Goal: Task Accomplishment & Management: Complete application form

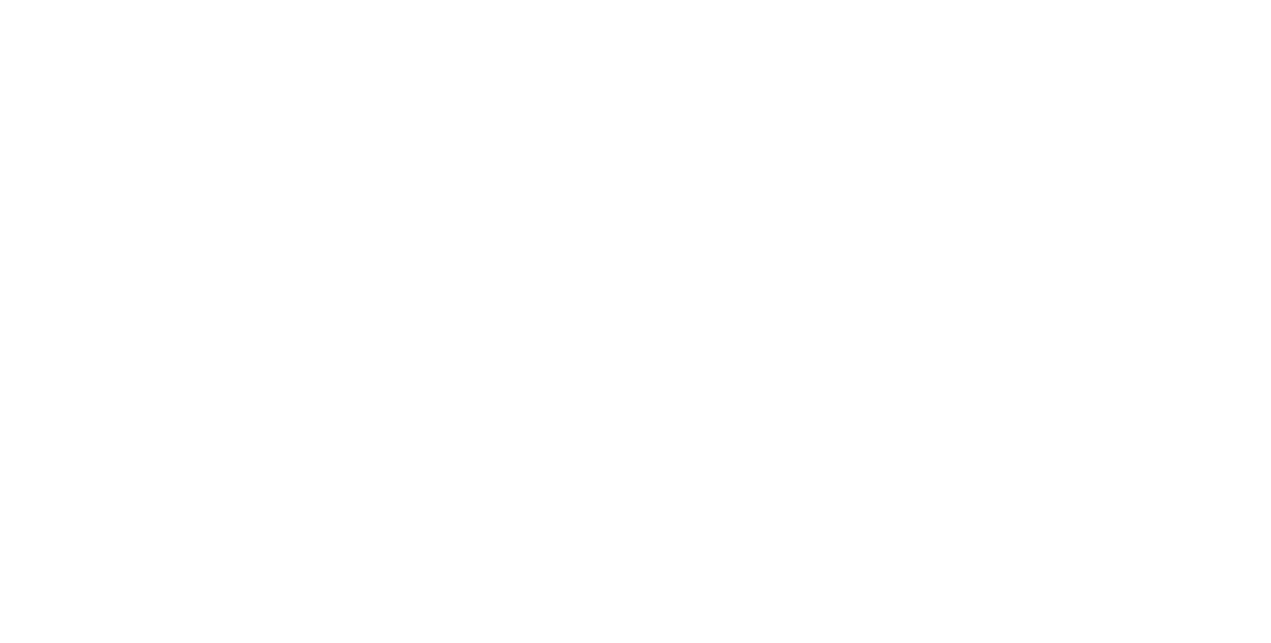
select select "**"
select select "****"
select select "**"
select select "*"
select select "****"
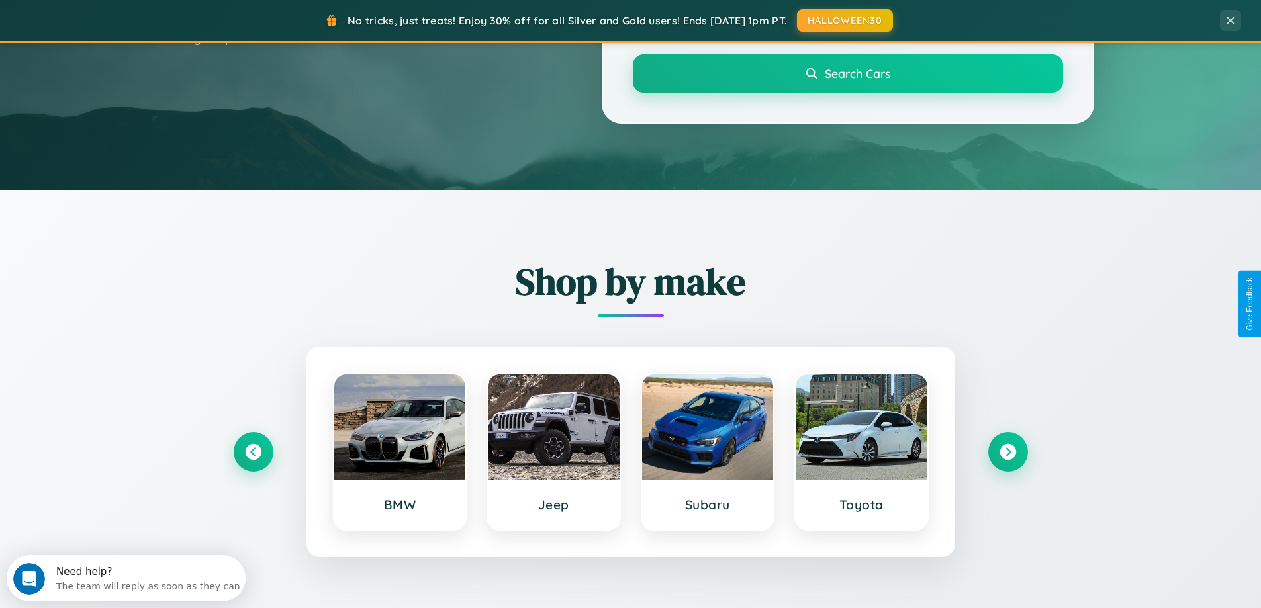
scroll to position [571, 0]
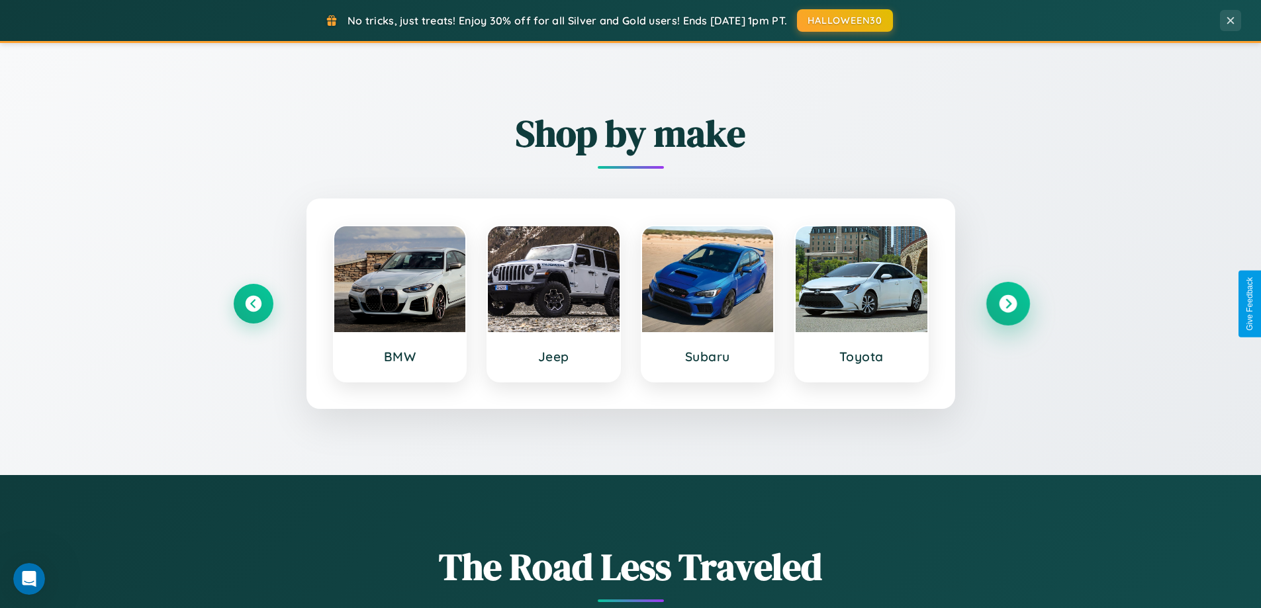
click at [1007, 304] on icon at bounding box center [1008, 304] width 18 height 18
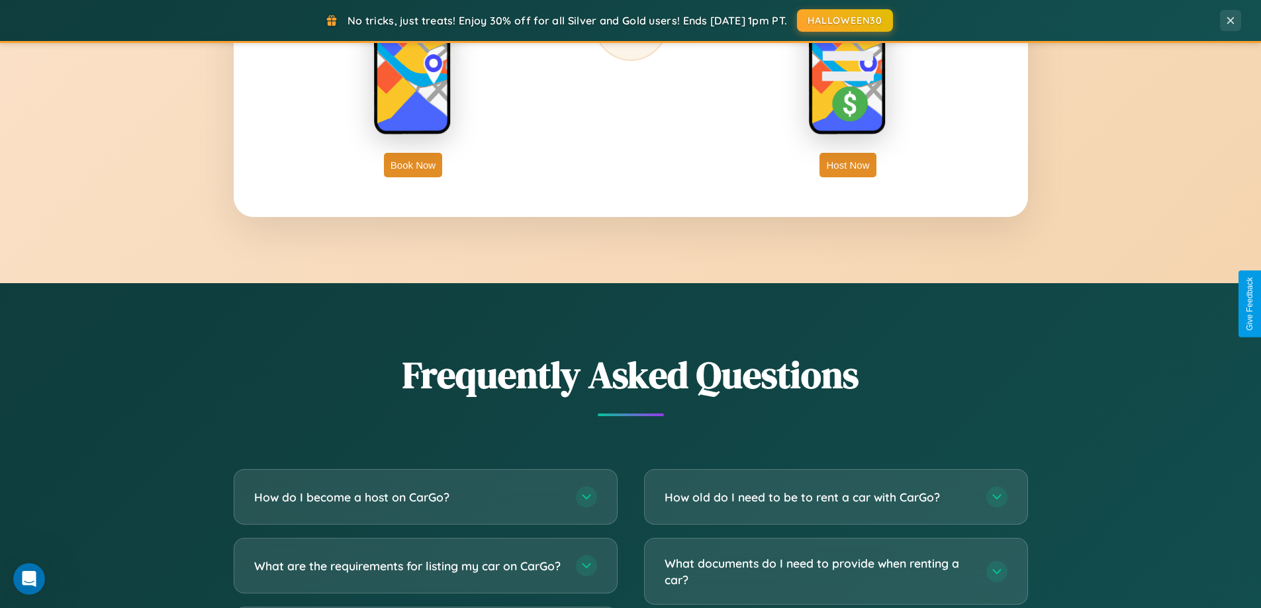
scroll to position [2547, 0]
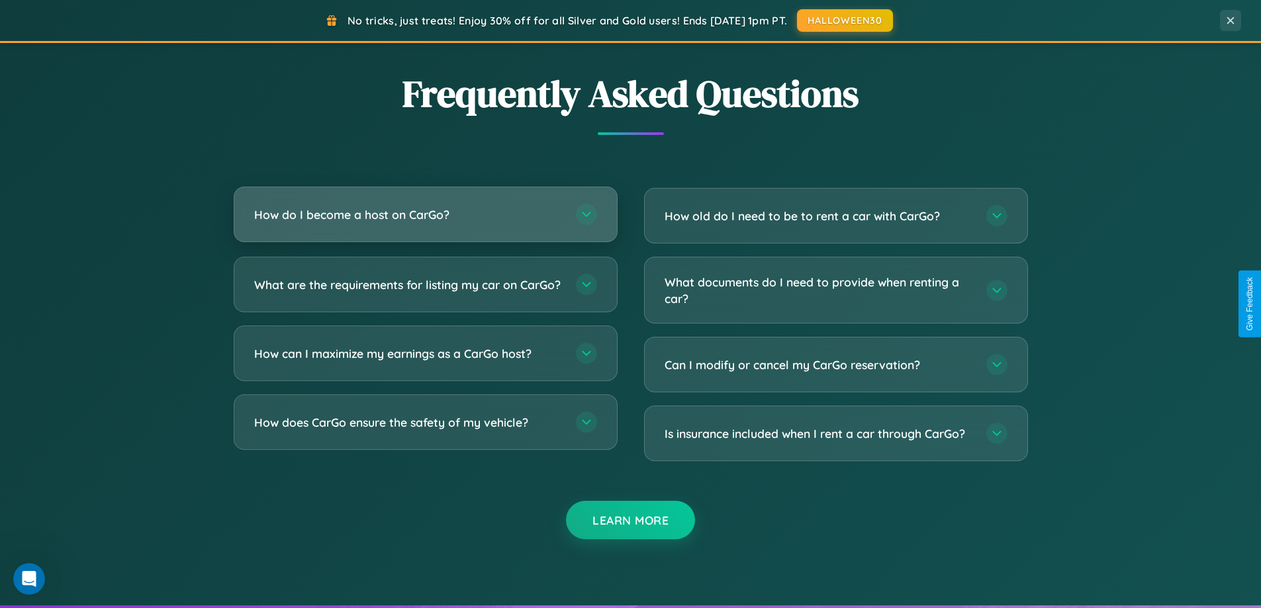
click at [425, 214] on h3 "How do I become a host on CarGo?" at bounding box center [408, 215] width 308 height 17
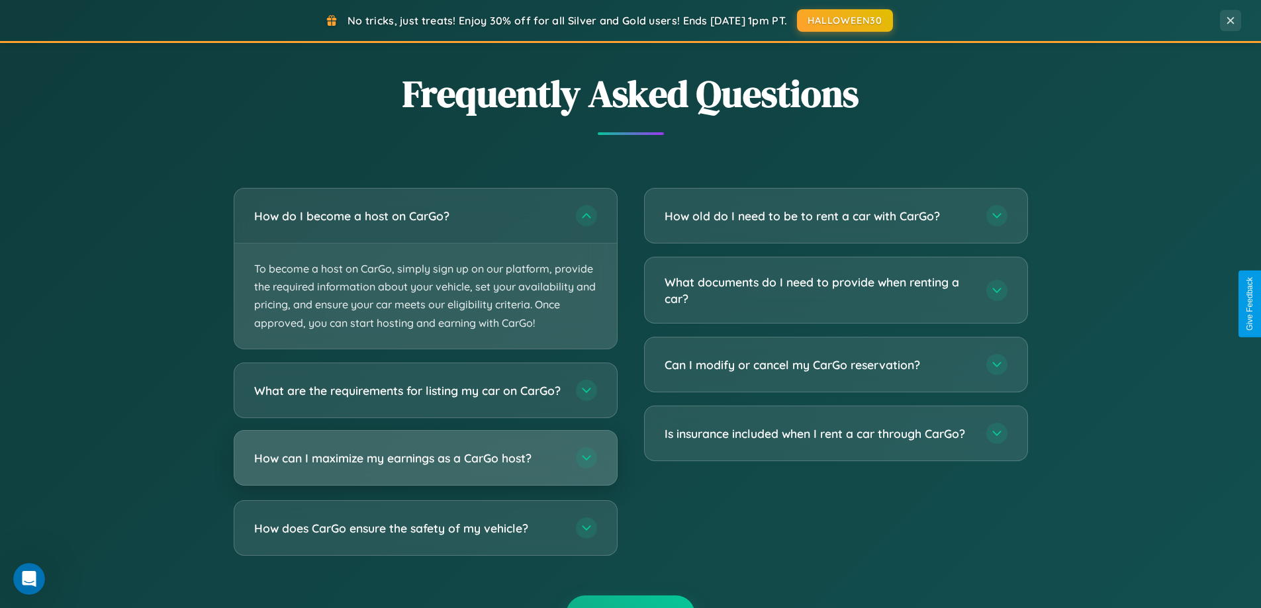
click at [425, 466] on h3 "How can I maximize my earnings as a CarGo host?" at bounding box center [408, 457] width 308 height 17
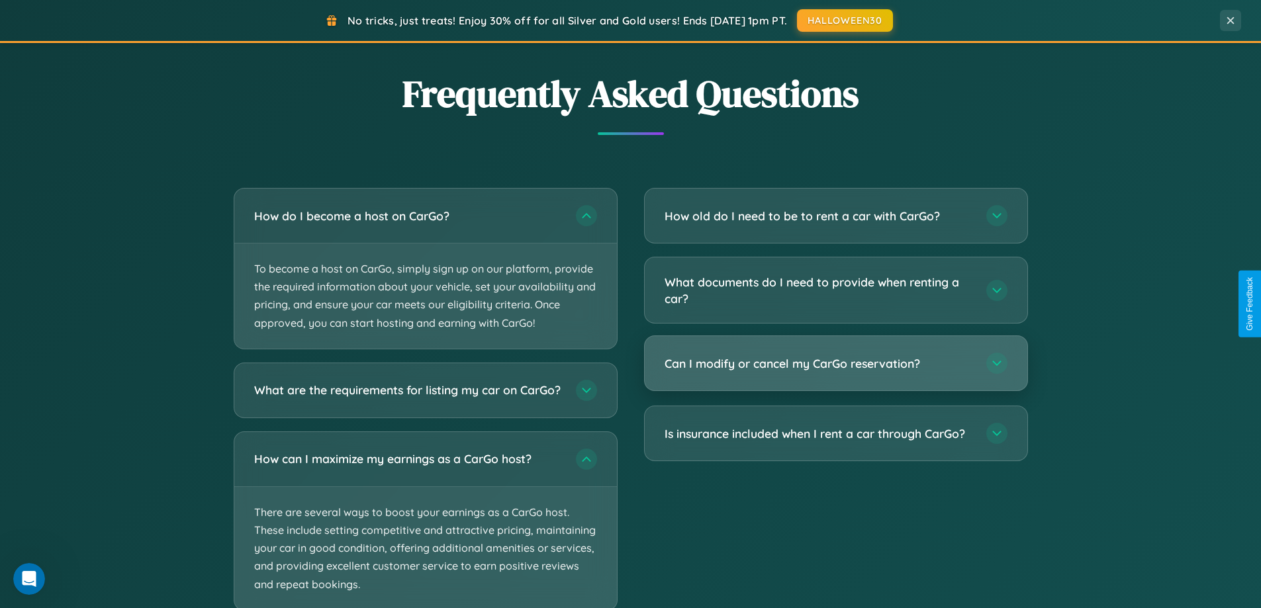
click at [835, 363] on h3 "Can I modify or cancel my CarGo reservation?" at bounding box center [819, 363] width 308 height 17
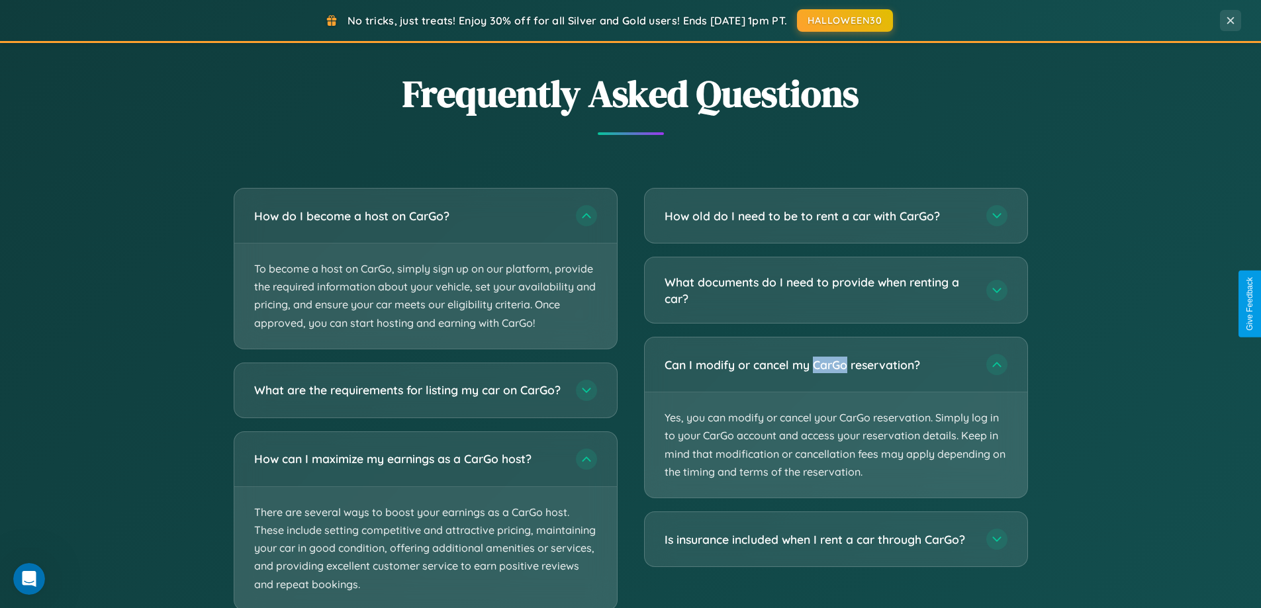
scroll to position [2630, 0]
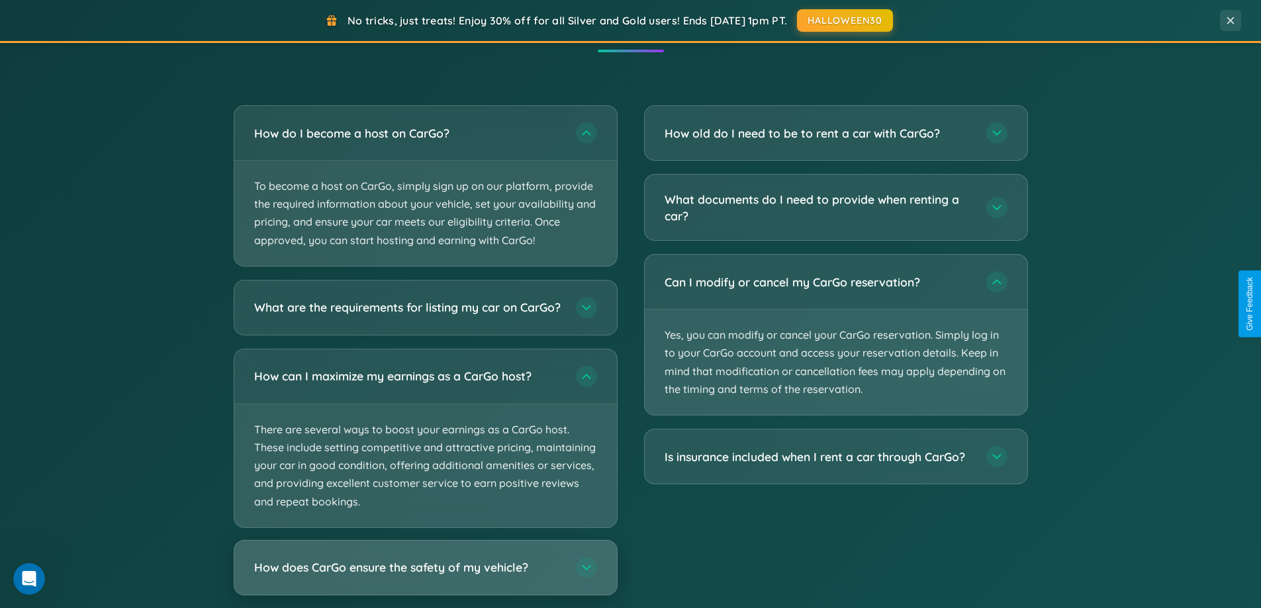
click at [425, 576] on h3 "How does CarGo ensure the safety of my vehicle?" at bounding box center [408, 567] width 308 height 17
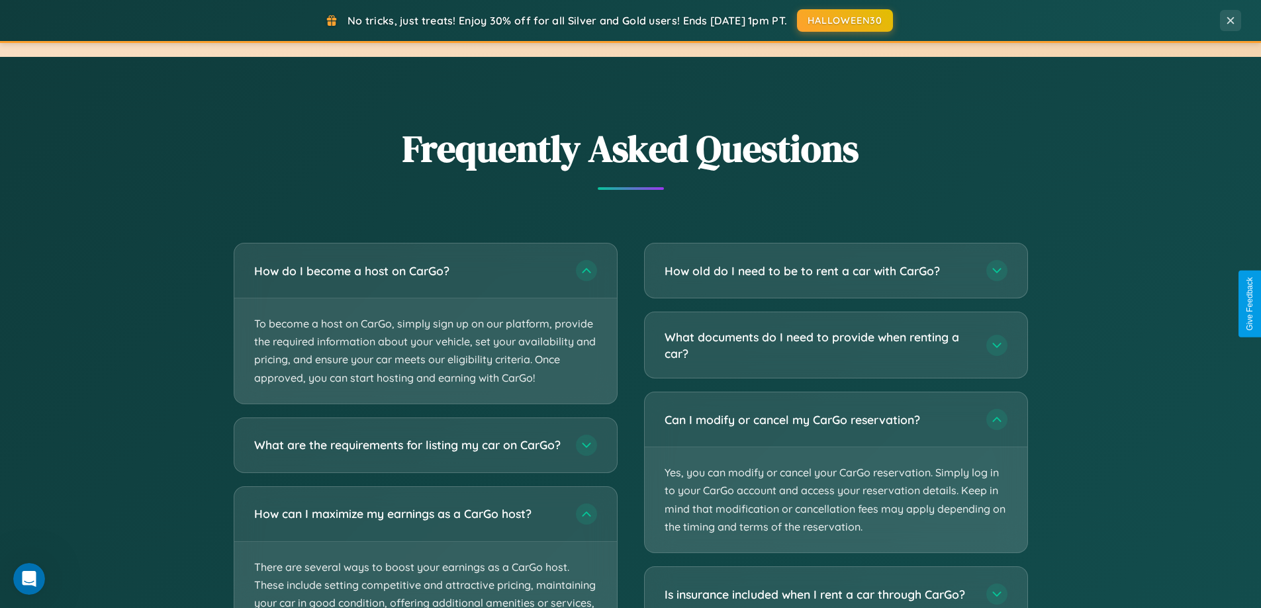
scroll to position [2127, 0]
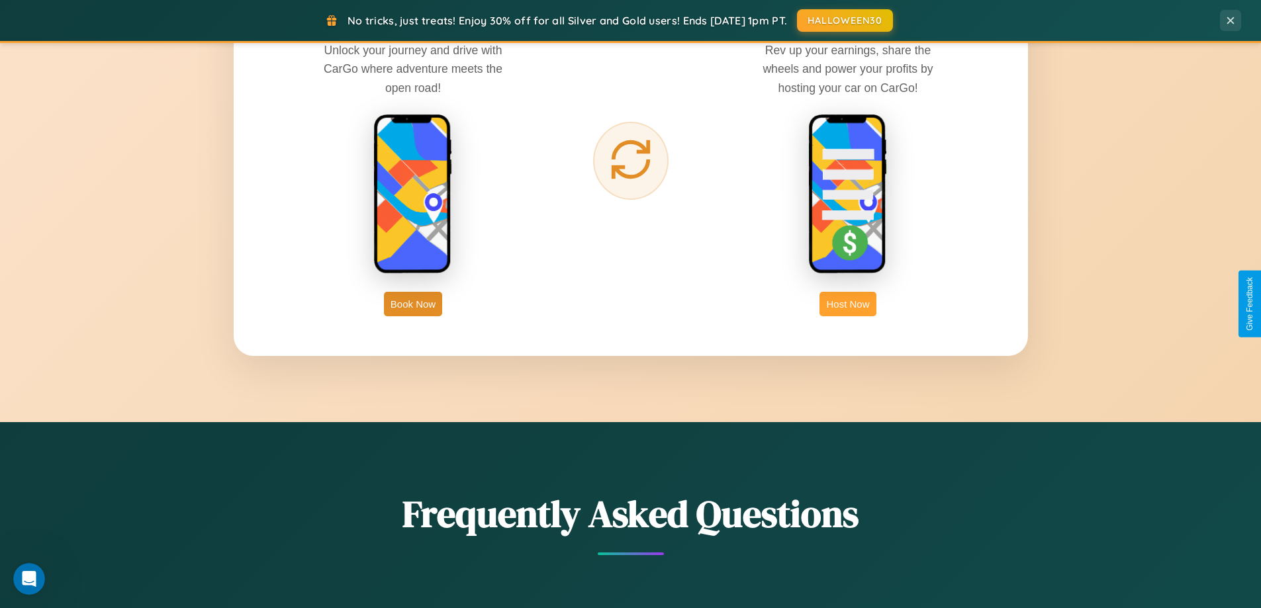
click at [848, 304] on button "Host Now" at bounding box center [847, 304] width 56 height 24
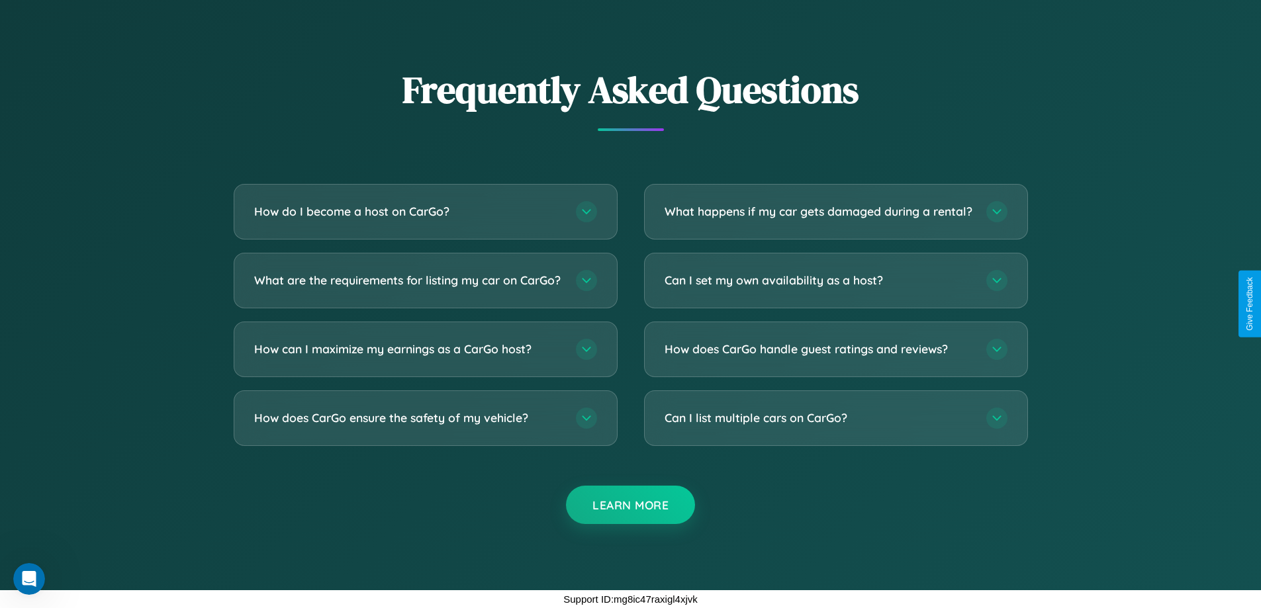
scroll to position [1789, 0]
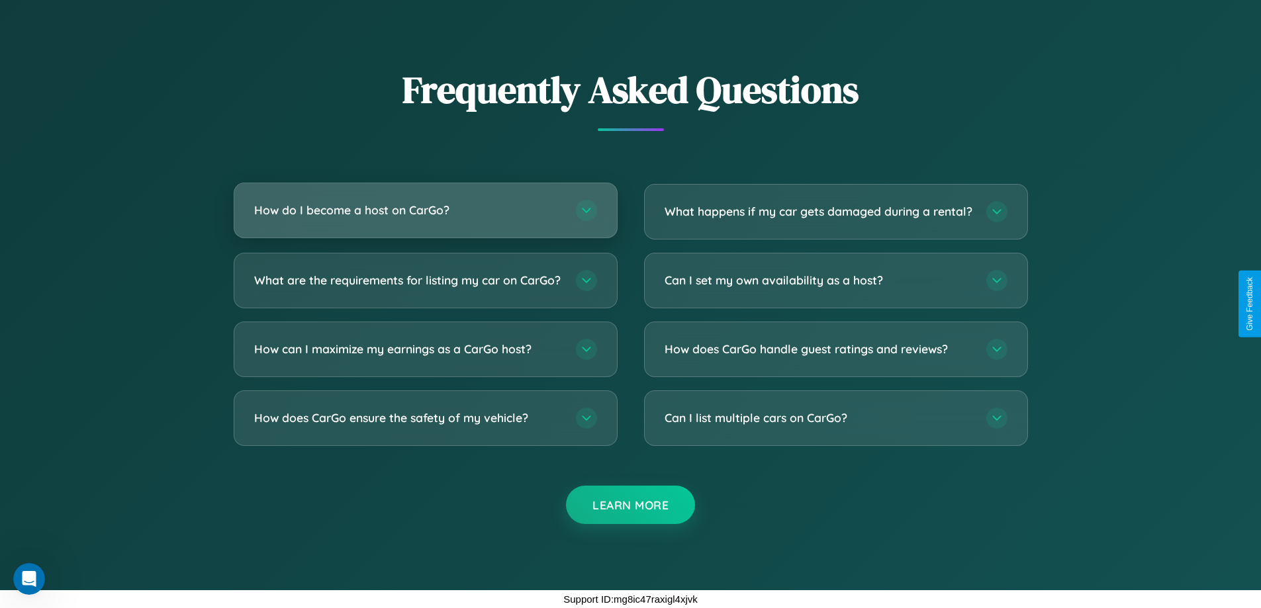
click at [425, 202] on h3 "How do I become a host on CarGo?" at bounding box center [408, 210] width 308 height 17
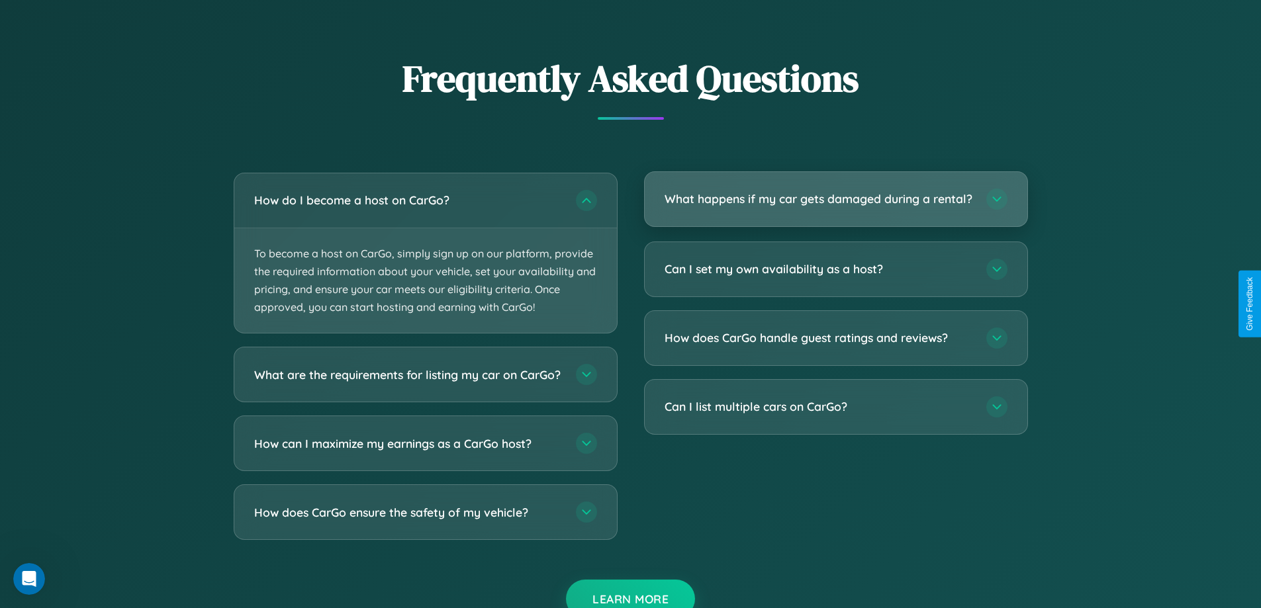
click at [835, 205] on h3 "What happens if my car gets damaged during a rental?" at bounding box center [819, 199] width 308 height 17
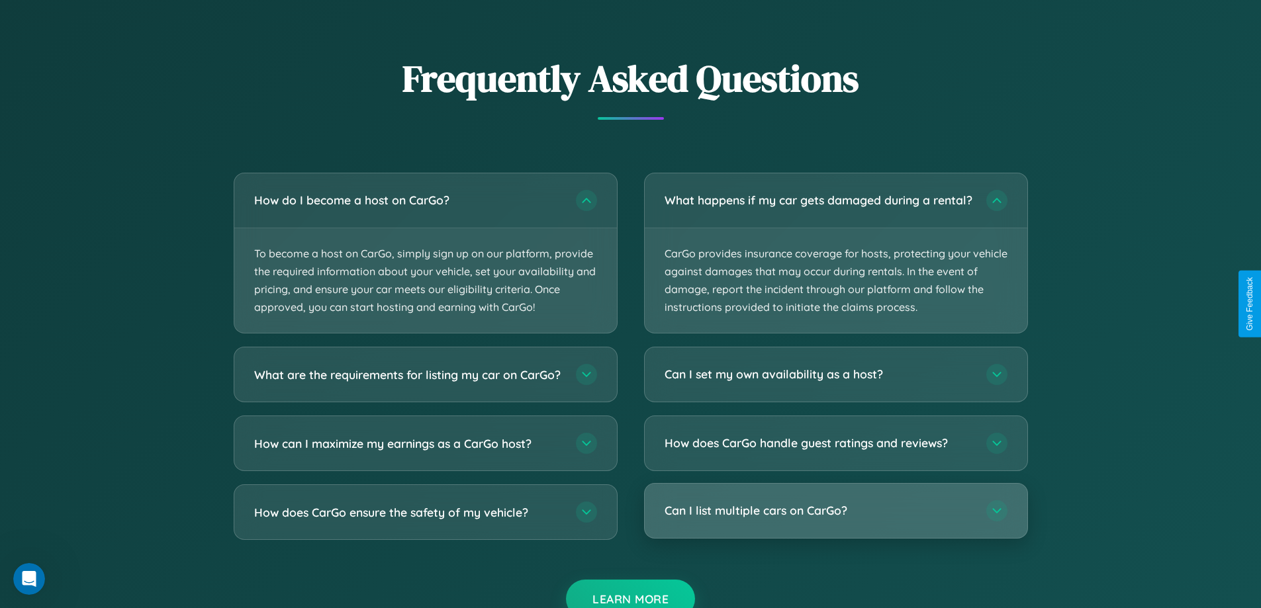
click at [835, 520] on h3 "Can I list multiple cars on CarGo?" at bounding box center [819, 511] width 308 height 17
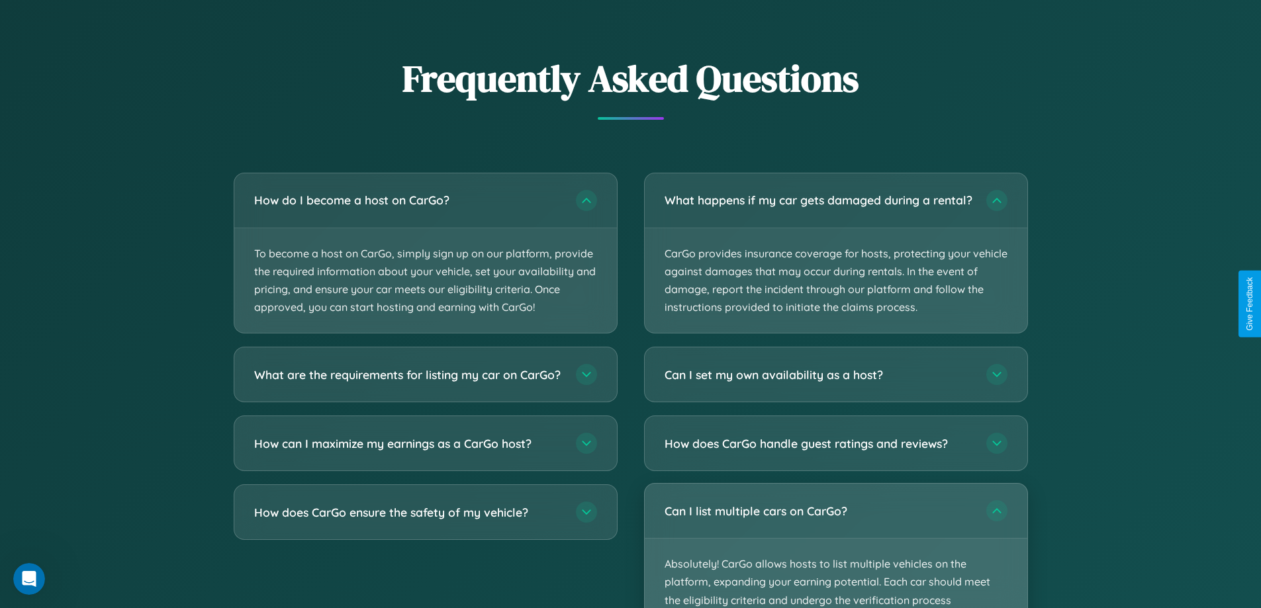
click at [835, 551] on p "Absolutely! CarGo allows hosts to list multiple vehicles on the platform, expan…" at bounding box center [836, 591] width 383 height 105
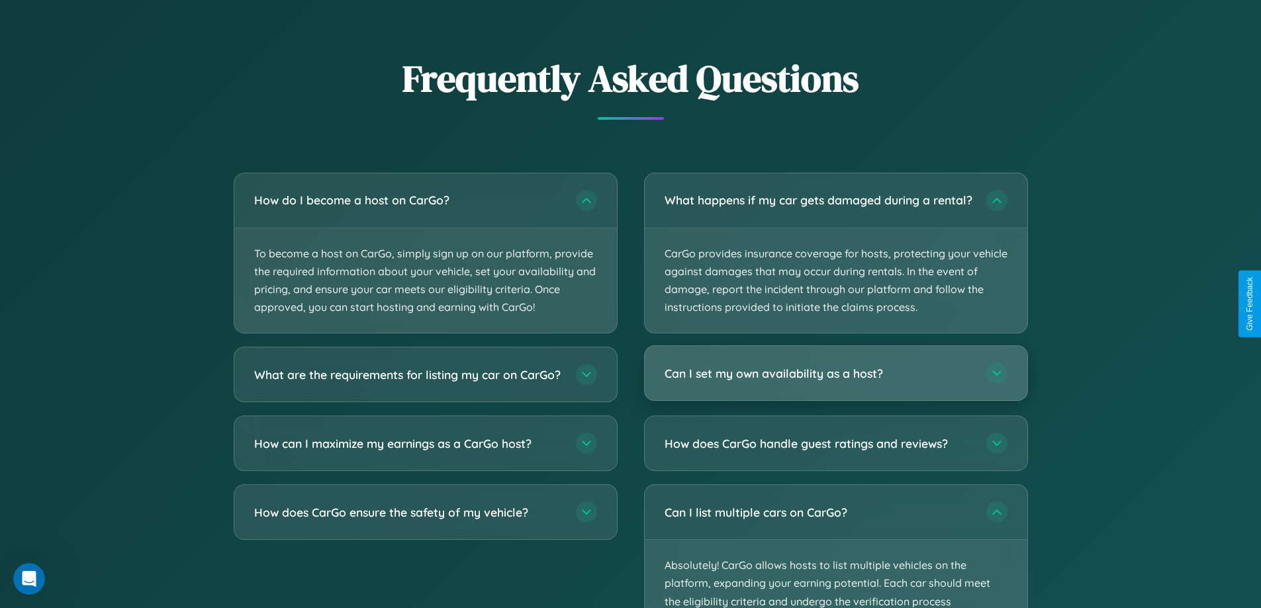
click at [835, 382] on h3 "Can I set my own availability as a host?" at bounding box center [819, 373] width 308 height 17
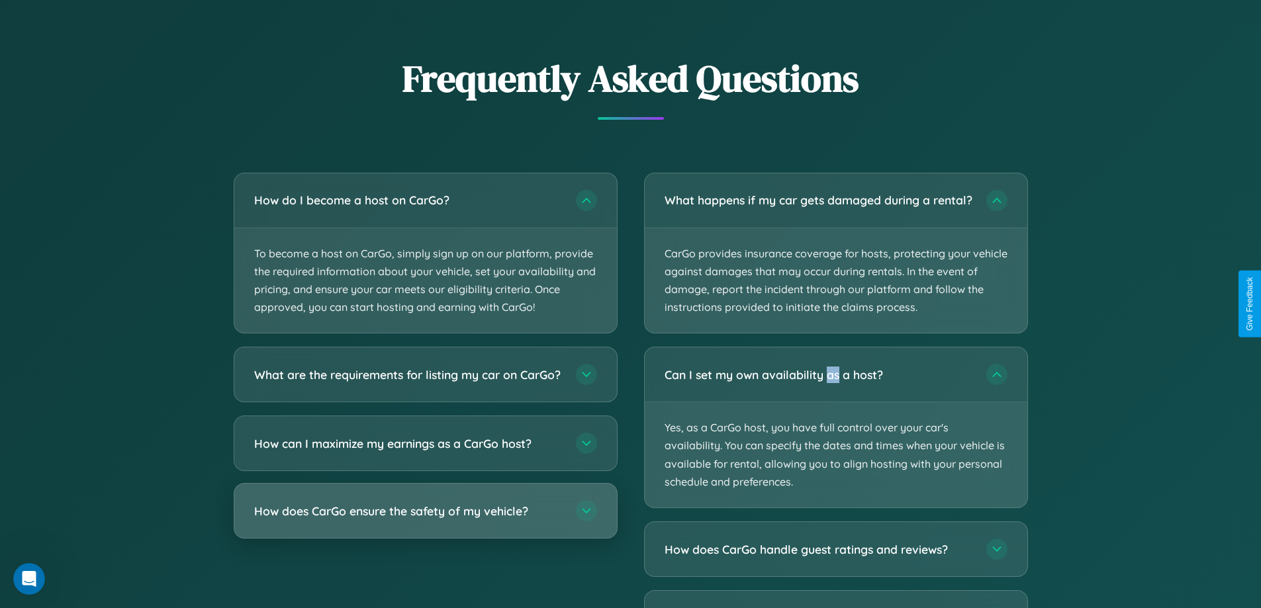
click at [425, 520] on h3 "How does CarGo ensure the safety of my vehicle?" at bounding box center [408, 511] width 308 height 17
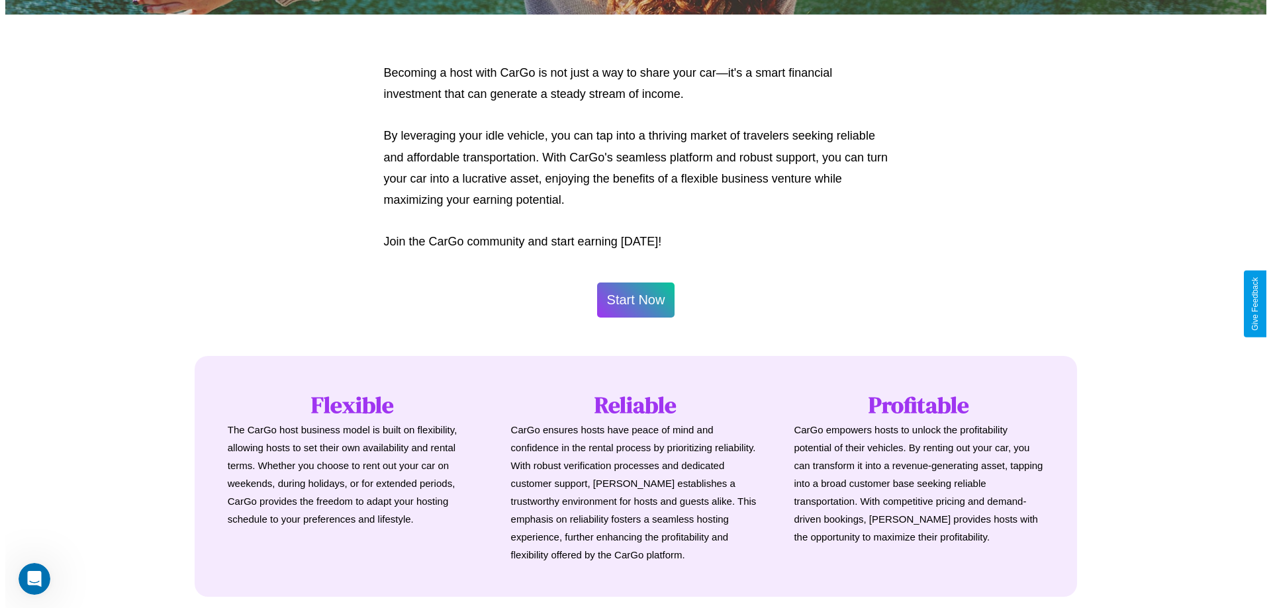
scroll to position [639, 0]
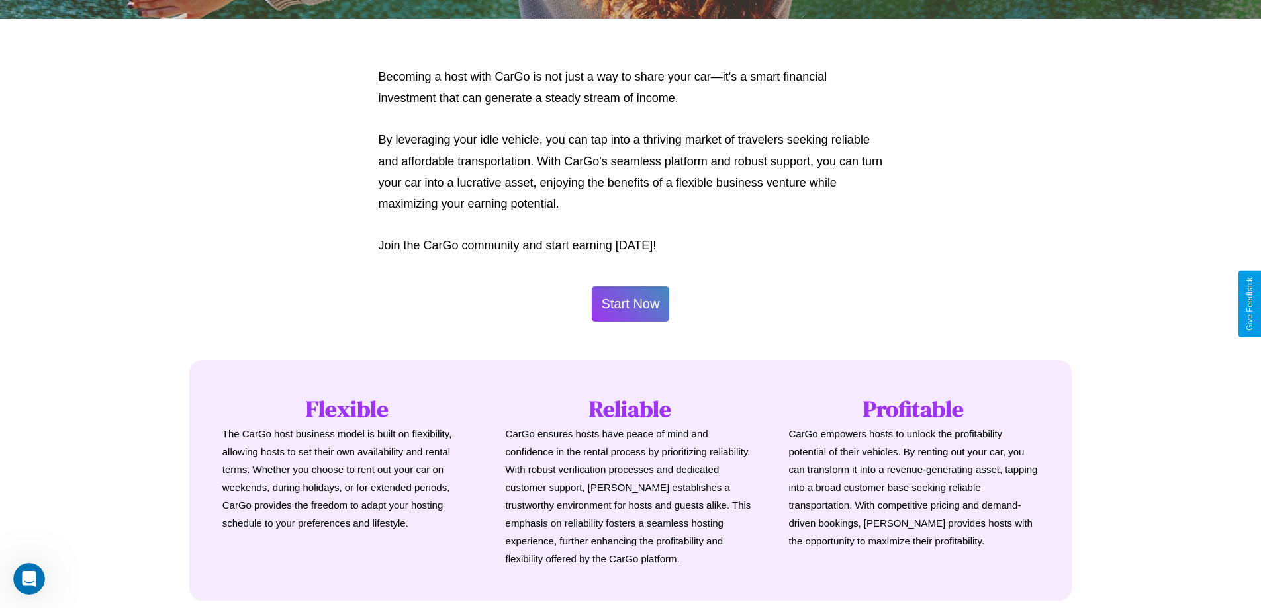
click at [630, 304] on button "Start Now" at bounding box center [631, 304] width 78 height 35
